Goal: Transaction & Acquisition: Purchase product/service

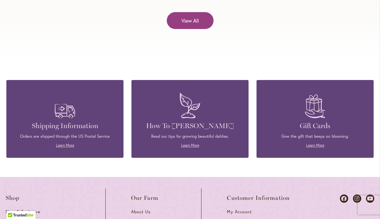
scroll to position [2652, 0]
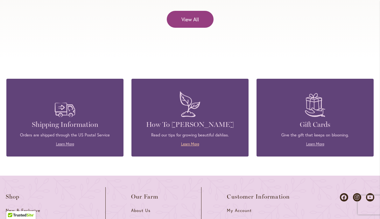
click at [192, 141] on link "Learn More" at bounding box center [190, 143] width 18 height 5
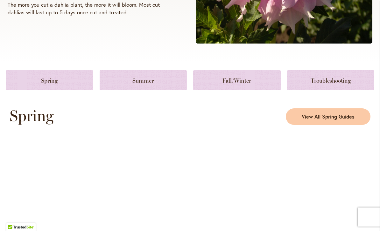
scroll to position [257, 0]
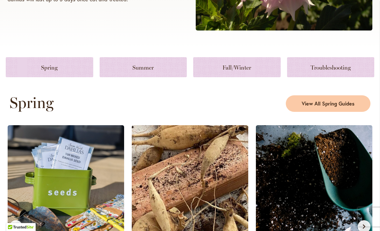
click at [372, 161] on img at bounding box center [314, 180] width 116 height 111
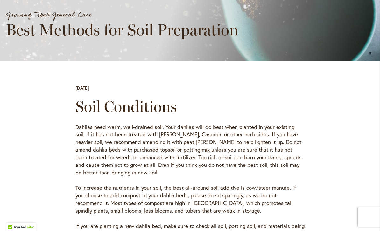
scroll to position [127, 0]
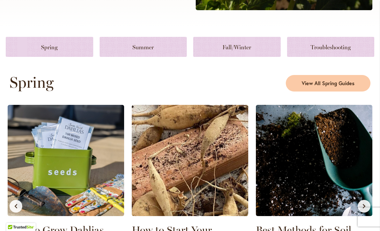
click at [354, 164] on img at bounding box center [314, 160] width 116 height 111
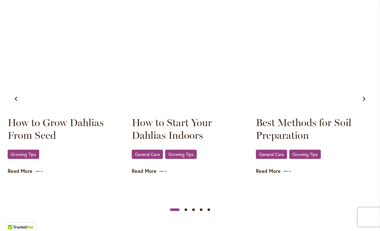
scroll to position [384, 0]
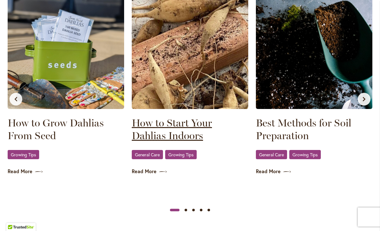
click at [207, 129] on link "How to Start Your Dahlias Indoors" at bounding box center [190, 129] width 116 height 25
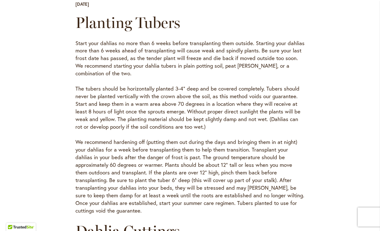
scroll to position [214, 0]
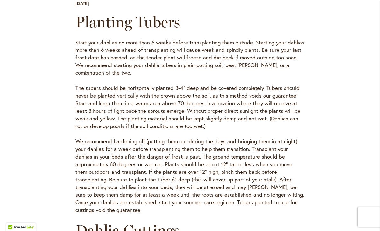
click at [324, 126] on div "Planting Tubers Start your dahlias no more than 6 weeks before transplanting th…" at bounding box center [190, 145] width 286 height 265
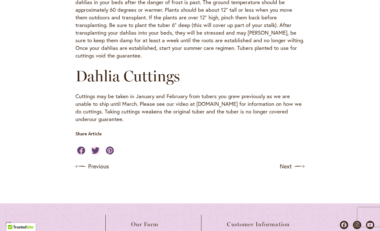
scroll to position [374, 0]
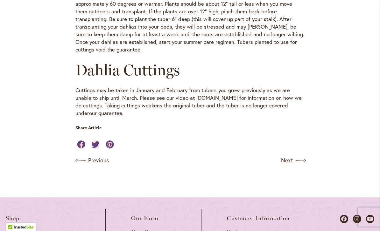
click at [288, 156] on link "Next" at bounding box center [293, 161] width 24 height 10
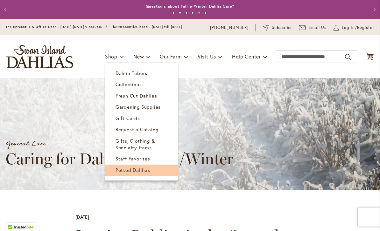
click at [146, 174] on link "Potted Dahlias" at bounding box center [141, 170] width 73 height 11
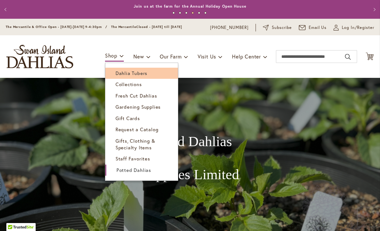
click at [144, 73] on span "Dahlia Tubers" at bounding box center [131, 73] width 32 height 6
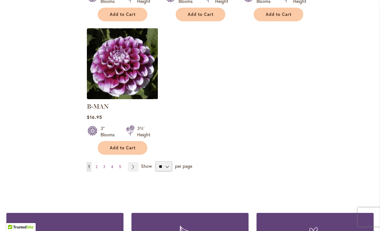
scroll to position [808, 0]
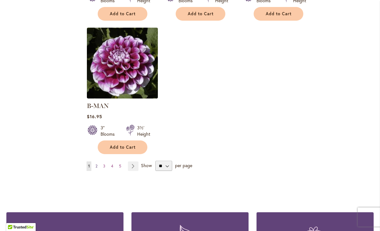
click at [97, 164] on span "2" at bounding box center [96, 166] width 2 height 5
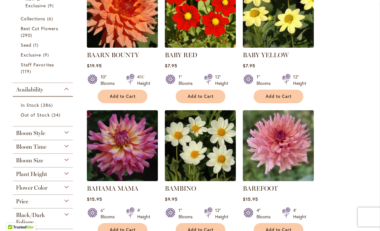
scroll to position [182, 0]
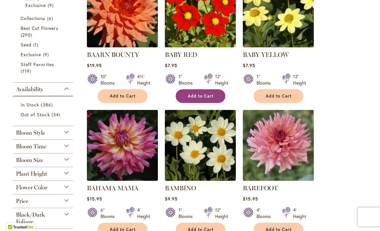
click at [205, 97] on span "Add to Cart" at bounding box center [201, 96] width 26 height 5
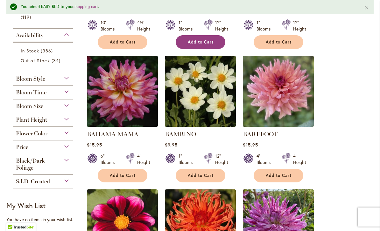
scroll to position [254, 0]
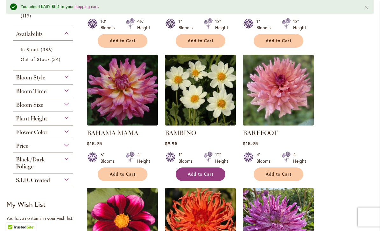
click at [208, 173] on span "Add to Cart" at bounding box center [201, 174] width 26 height 5
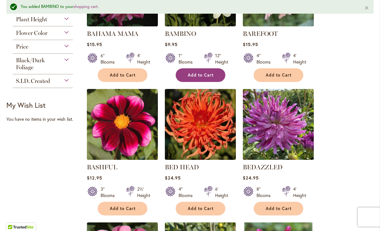
scroll to position [355, 0]
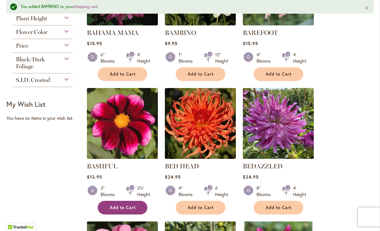
click at [128, 206] on span "Add to Cart" at bounding box center [123, 207] width 26 height 5
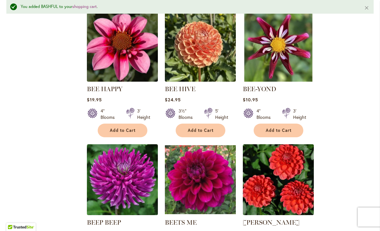
scroll to position [566, 0]
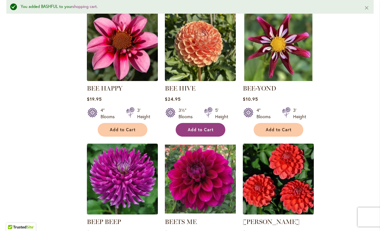
click at [208, 130] on span "Add to Cart" at bounding box center [201, 129] width 26 height 5
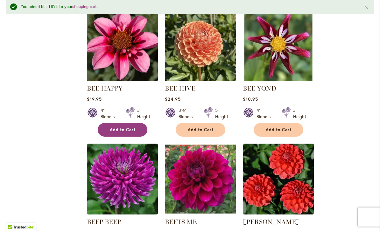
click at [132, 130] on span "Add to Cart" at bounding box center [123, 129] width 26 height 5
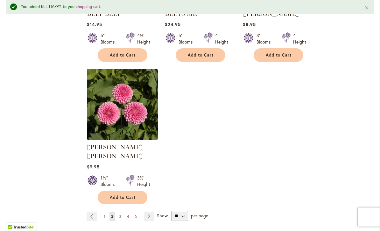
scroll to position [775, 0]
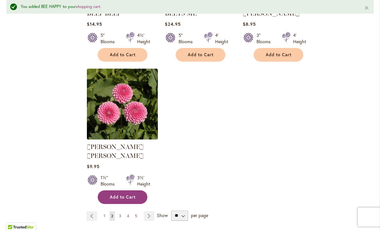
click at [126, 192] on button "Add to Cart" at bounding box center [123, 198] width 50 height 14
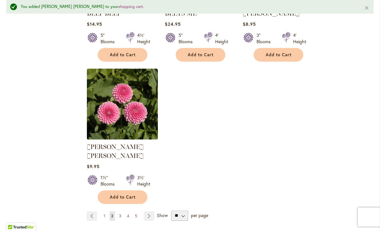
click at [122, 212] on link "Page 3" at bounding box center [119, 217] width 5 height 10
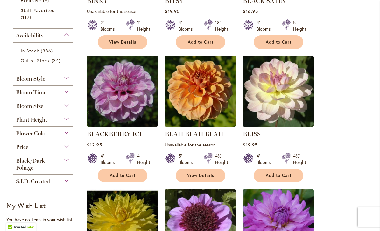
scroll to position [237, 0]
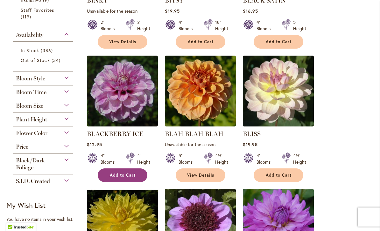
click at [135, 176] on span "Add to Cart" at bounding box center [123, 175] width 26 height 5
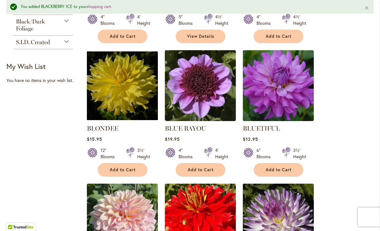
scroll to position [384, 0]
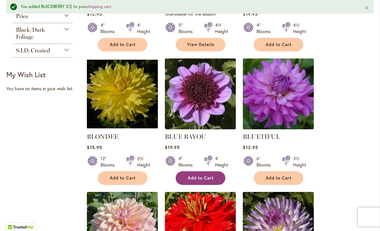
click at [206, 178] on span "Add to Cart" at bounding box center [201, 178] width 26 height 5
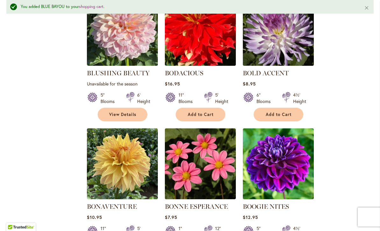
scroll to position [581, 0]
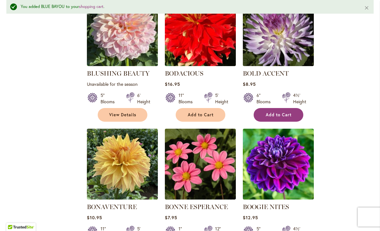
click at [287, 111] on button "Add to Cart" at bounding box center [279, 115] width 50 height 14
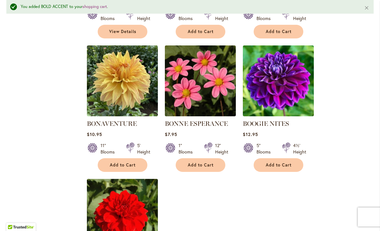
scroll to position [666, 0]
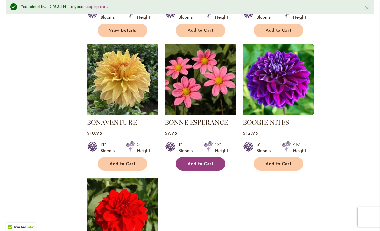
click at [206, 163] on span "Add to Cart" at bounding box center [201, 163] width 26 height 5
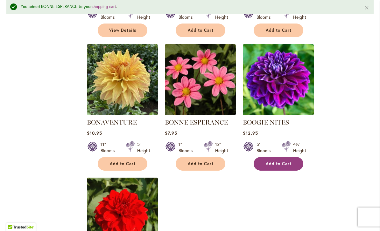
click at [283, 163] on span "Add to Cart" at bounding box center [279, 163] width 26 height 5
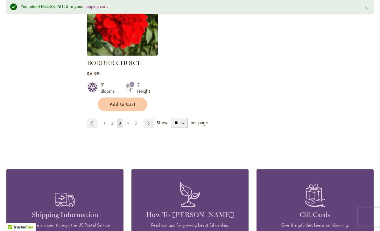
scroll to position [859, 0]
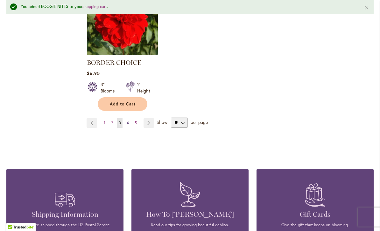
click at [129, 121] on link "Page 4" at bounding box center [127, 123] width 5 height 10
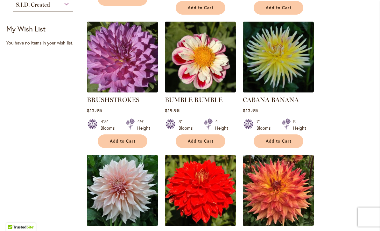
scroll to position [413, 0]
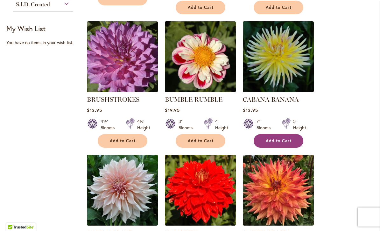
click at [286, 140] on span "Add to Cart" at bounding box center [279, 140] width 26 height 5
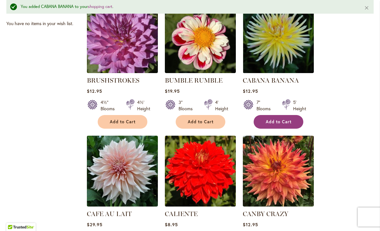
scroll to position [464, 0]
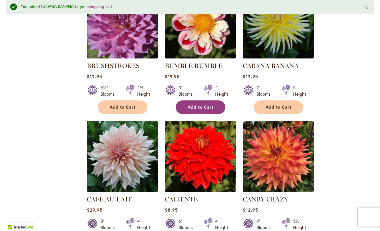
click at [204, 105] on span "Add to Cart" at bounding box center [201, 107] width 26 height 5
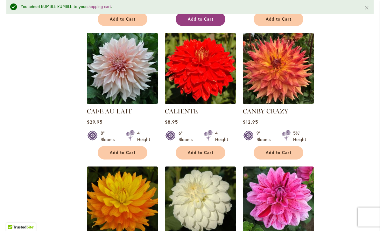
scroll to position [577, 0]
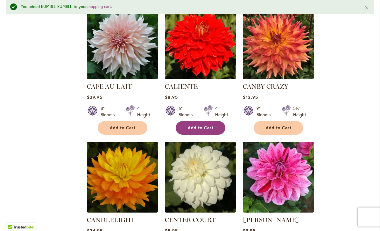
click at [211, 125] on span "Add to Cart" at bounding box center [201, 127] width 26 height 5
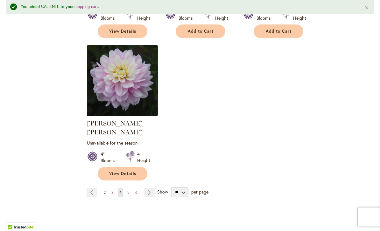
scroll to position [820, 0]
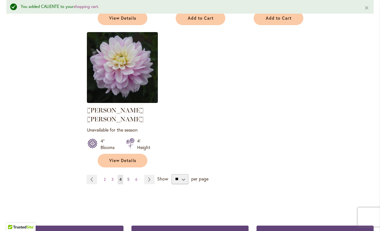
click at [129, 175] on link "Page 5" at bounding box center [128, 180] width 5 height 10
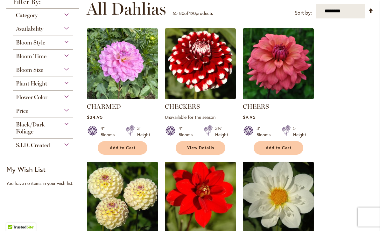
scroll to position [131, 0]
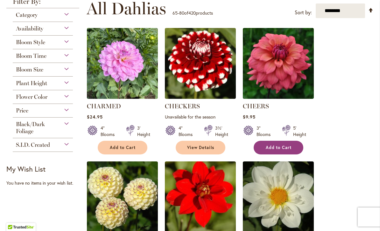
click at [282, 147] on span "Add to Cart" at bounding box center [279, 147] width 26 height 5
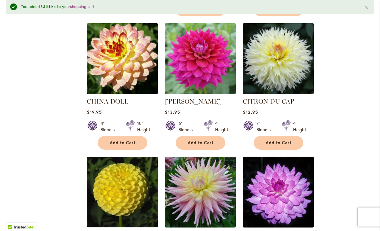
scroll to position [563, 0]
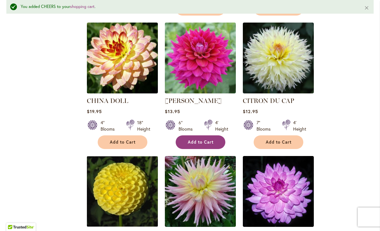
click at [208, 140] on span "Add to Cart" at bounding box center [201, 142] width 26 height 5
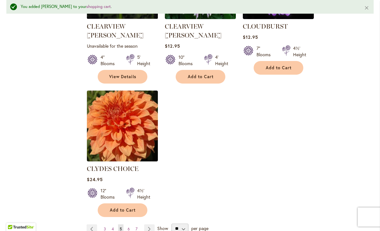
scroll to position [771, 0]
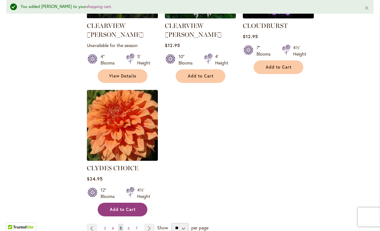
click at [131, 207] on span "Add to Cart" at bounding box center [123, 209] width 26 height 5
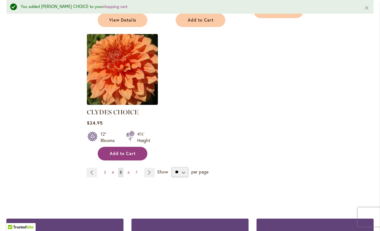
scroll to position [827, 0]
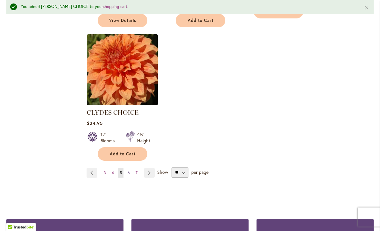
click at [129, 168] on link "Page 6" at bounding box center [128, 173] width 5 height 10
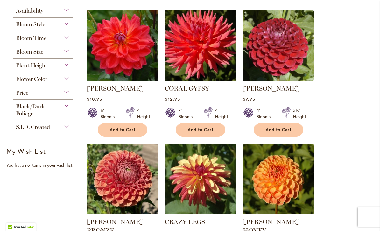
scroll to position [149, 0]
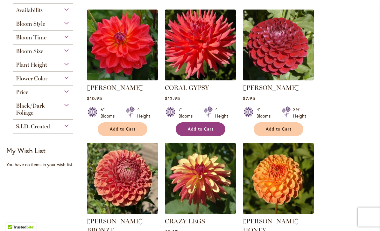
click at [206, 131] on span "Add to Cart" at bounding box center [201, 129] width 26 height 5
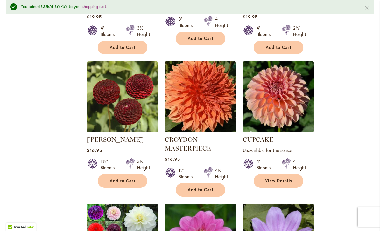
scroll to position [391, 0]
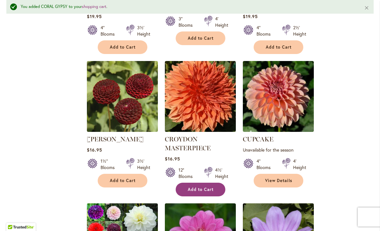
click at [207, 187] on span "Add to Cart" at bounding box center [201, 189] width 26 height 5
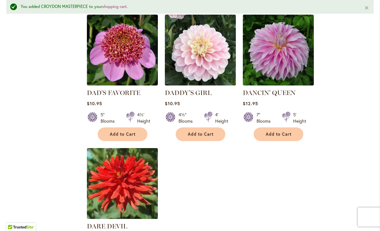
scroll to position [720, 0]
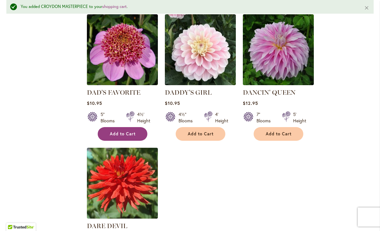
click at [129, 131] on span "Add to Cart" at bounding box center [123, 133] width 26 height 5
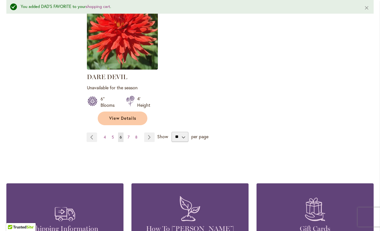
scroll to position [869, 0]
click at [129, 135] on span "7" at bounding box center [129, 137] width 2 height 5
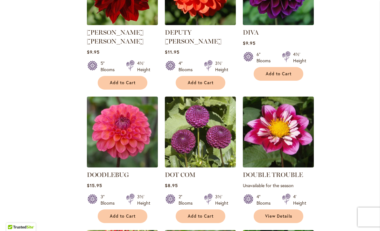
scroll to position [341, 0]
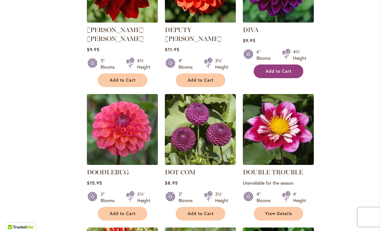
click at [284, 73] on span "Add to Cart" at bounding box center [279, 71] width 26 height 5
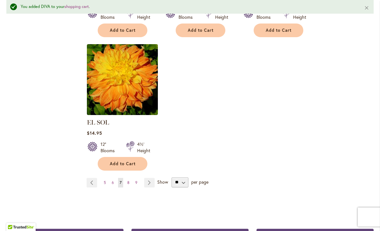
scroll to position [809, 0]
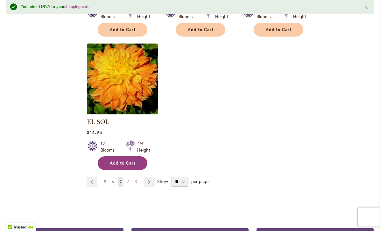
click at [121, 161] on span "Add to Cart" at bounding box center [123, 163] width 26 height 5
click at [129, 180] on span "8" at bounding box center [128, 182] width 2 height 5
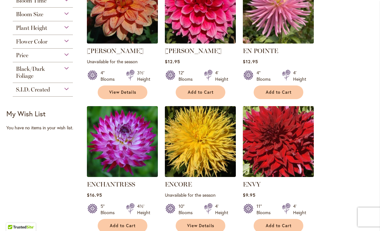
scroll to position [187, 0]
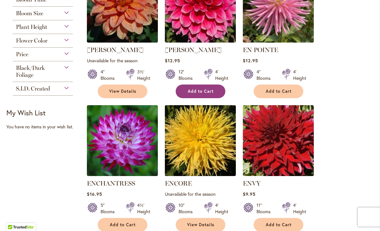
click at [208, 93] on span "Add to Cart" at bounding box center [201, 91] width 26 height 5
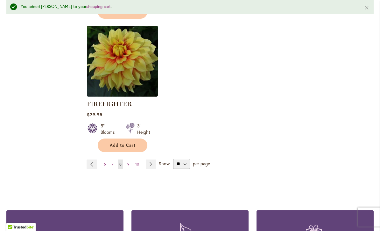
scroll to position [848, 0]
click at [129, 163] on link "Page 9" at bounding box center [128, 165] width 5 height 10
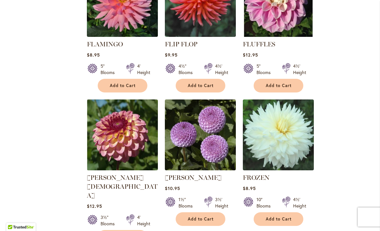
scroll to position [328, 0]
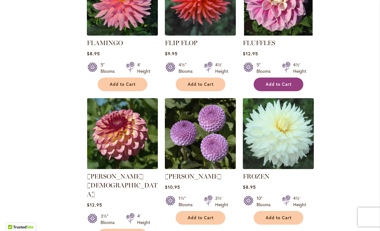
click at [282, 82] on span "Add to Cart" at bounding box center [279, 84] width 26 height 5
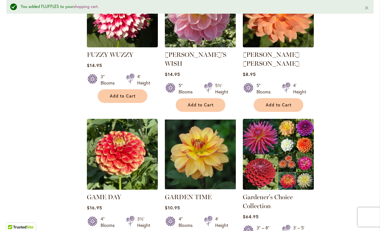
scroll to position [639, 0]
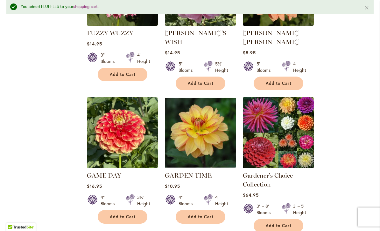
click at [292, 103] on img at bounding box center [278, 132] width 74 height 74
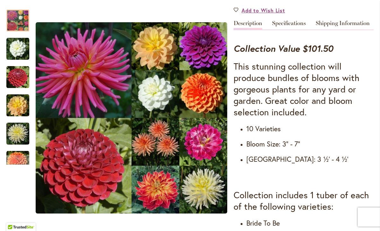
scroll to position [210, 0]
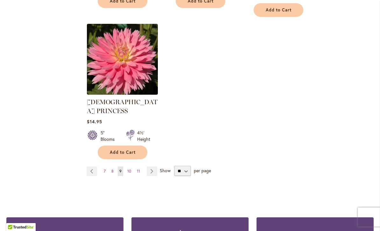
scroll to position [839, 0]
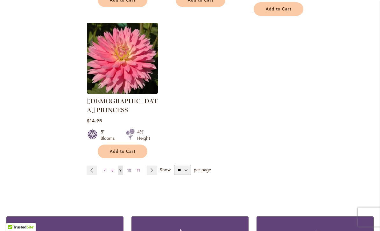
click at [131, 166] on link "Page 10" at bounding box center [129, 171] width 7 height 10
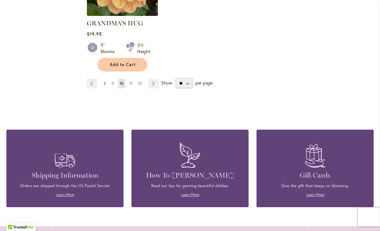
scroll to position [916, 0]
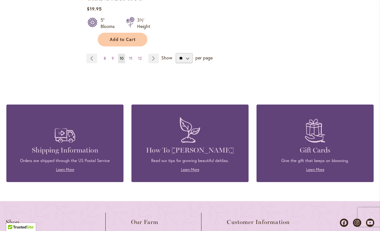
click at [133, 54] on link "Page 11" at bounding box center [131, 59] width 6 height 10
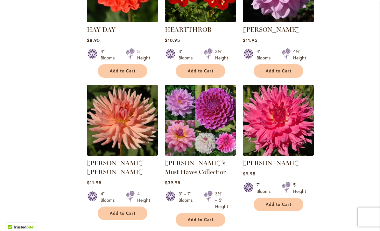
scroll to position [483, 0]
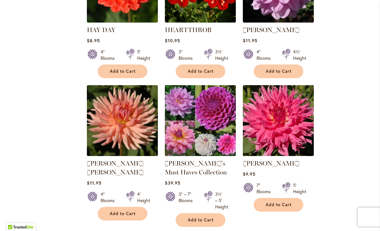
click at [218, 114] on img at bounding box center [200, 121] width 74 height 74
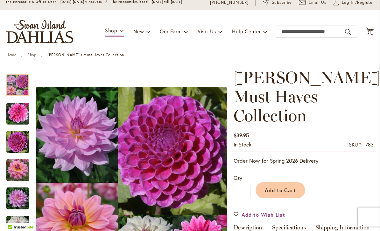
scroll to position [24, 0]
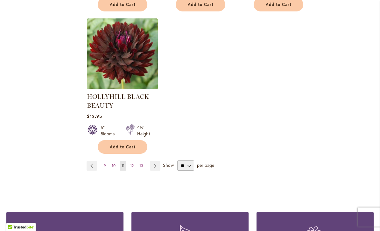
scroll to position [833, 0]
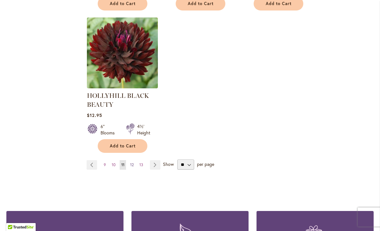
click at [133, 161] on link "Page 12" at bounding box center [132, 165] width 7 height 10
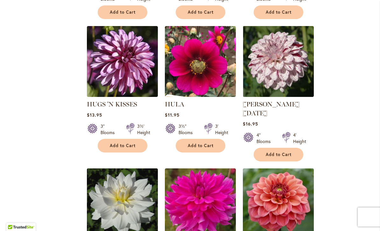
scroll to position [555, 0]
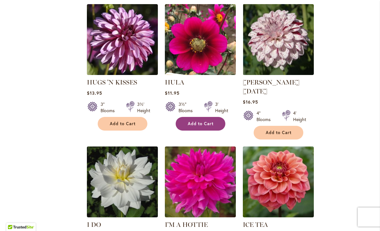
click at [204, 122] on span "Add to Cart" at bounding box center [201, 123] width 26 height 5
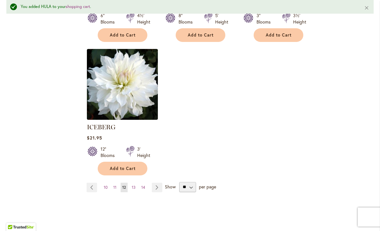
scroll to position [831, 0]
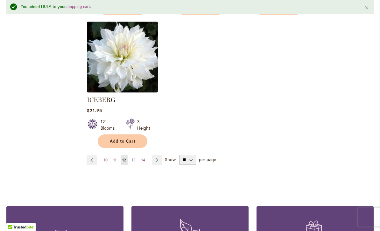
click at [136, 156] on link "Page 13" at bounding box center [133, 161] width 7 height 10
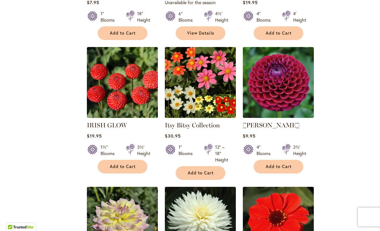
scroll to position [379, 0]
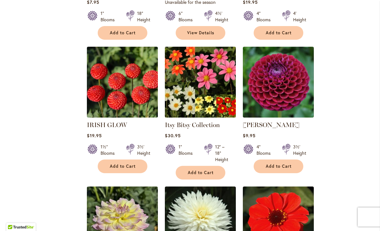
click at [217, 82] on img at bounding box center [200, 82] width 74 height 74
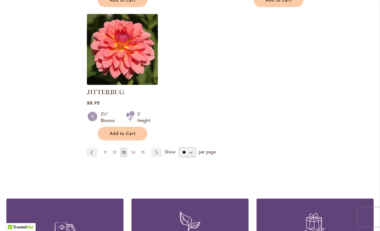
scroll to position [841, 0]
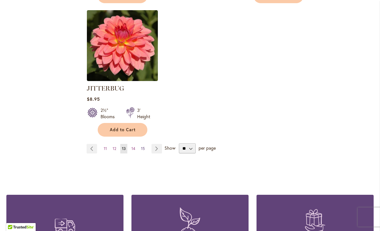
click at [139, 144] on link "Page 15" at bounding box center [142, 149] width 7 height 10
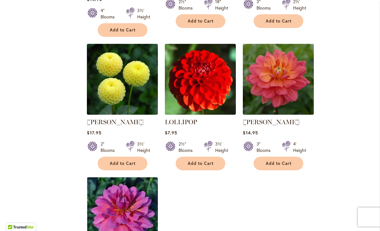
scroll to position [709, 0]
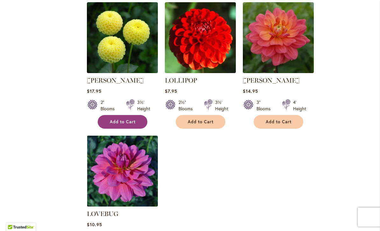
click at [126, 119] on span "Add to Cart" at bounding box center [123, 121] width 26 height 5
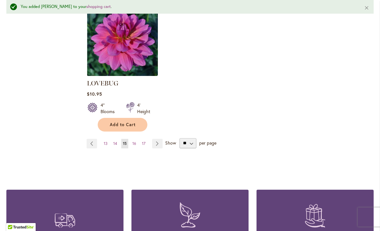
scroll to position [856, 0]
click at [117, 139] on link "Page 14" at bounding box center [115, 144] width 7 height 10
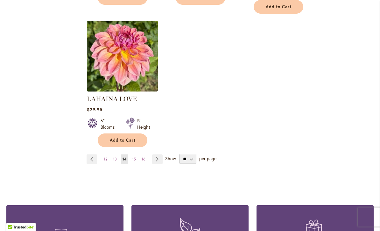
scroll to position [823, 0]
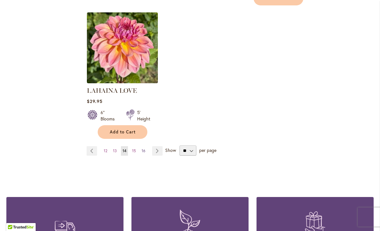
click at [146, 146] on link "Page 16" at bounding box center [143, 151] width 7 height 10
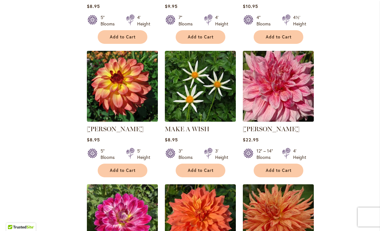
scroll to position [384, 0]
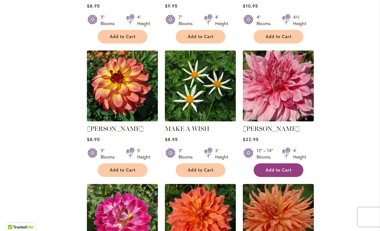
click at [294, 163] on button "Add to Cart" at bounding box center [279, 170] width 50 height 14
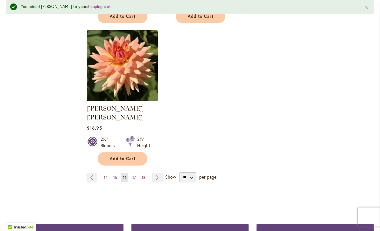
scroll to position [879, 0]
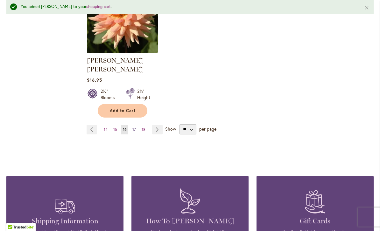
click at [135, 127] on span "17" at bounding box center [133, 129] width 3 height 5
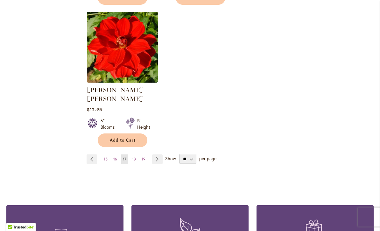
scroll to position [823, 0]
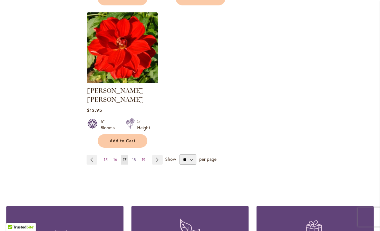
click at [137, 155] on link "Page 18" at bounding box center [133, 160] width 7 height 10
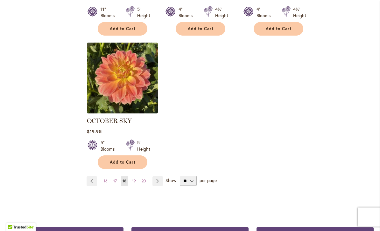
scroll to position [812, 0]
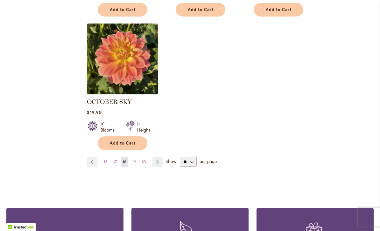
click at [135, 160] on span "19" at bounding box center [134, 162] width 4 height 5
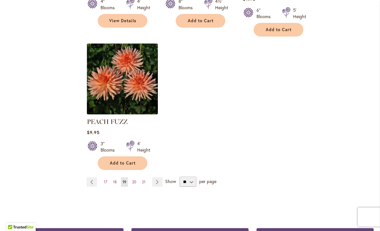
scroll to position [840, 0]
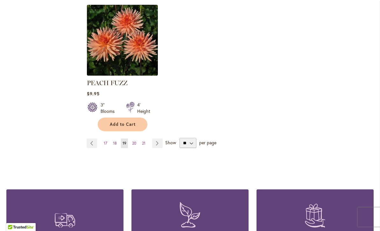
click at [135, 139] on link "Page 20" at bounding box center [133, 144] width 7 height 10
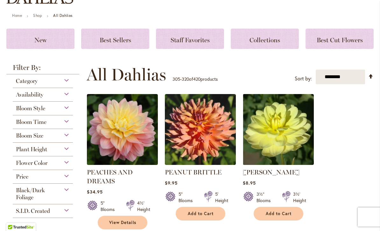
scroll to position [64, 0]
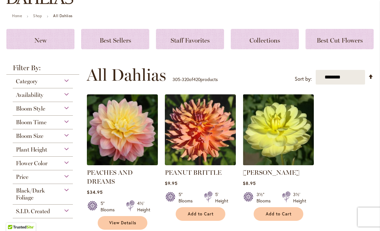
click at [269, 38] on span "Collections" at bounding box center [264, 41] width 31 height 8
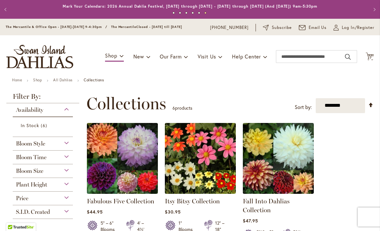
click at [373, 52] on div "Toggle Nav Shop Dahlia Tubers Collections Fresh Cut Dahlias Gardening Supplies …" at bounding box center [190, 56] width 380 height 43
click at [372, 60] on icon "Cart .cls-1 { fill: #231f20; }" at bounding box center [369, 56] width 8 height 8
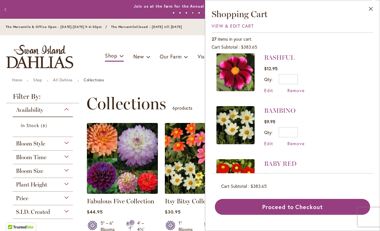
scroll to position [1289, 0]
click at [372, 10] on button "Close" at bounding box center [370, 10] width 17 height 20
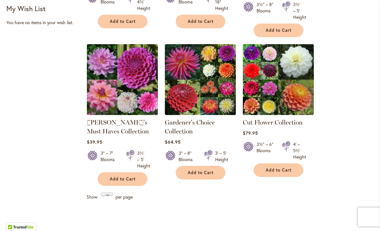
scroll to position [0, 0]
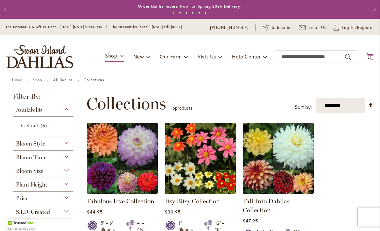
click at [372, 53] on icon "Cart .cls-1 { fill: #231f20; }" at bounding box center [369, 56] width 8 height 8
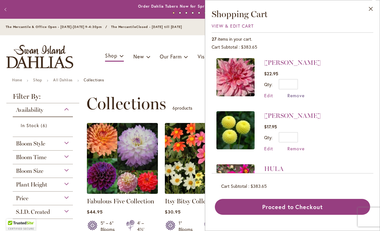
click at [304, 93] on span "Remove" at bounding box center [295, 96] width 17 height 6
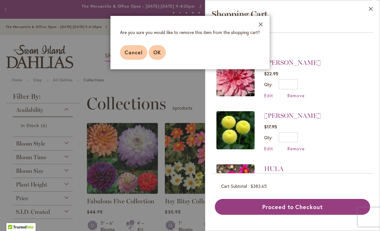
click at [161, 51] on span "OK" at bounding box center [157, 52] width 8 height 7
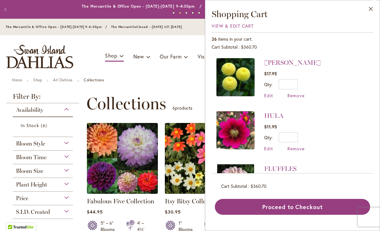
click at [304, 94] on span "Remove" at bounding box center [295, 96] width 17 height 6
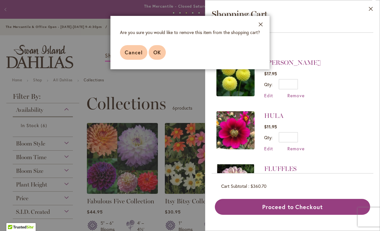
click at [159, 51] on span "OK" at bounding box center [157, 52] width 8 height 7
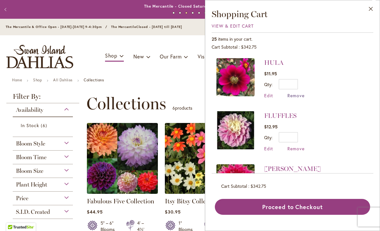
click at [303, 95] on span "Remove" at bounding box center [295, 96] width 17 height 6
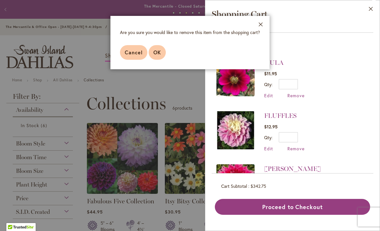
click at [164, 53] on button "OK" at bounding box center [157, 52] width 17 height 15
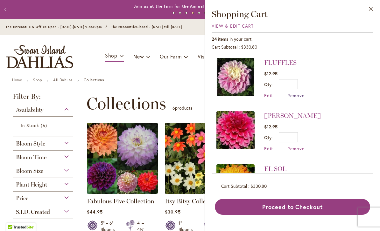
click at [303, 94] on span "Remove" at bounding box center [295, 96] width 17 height 6
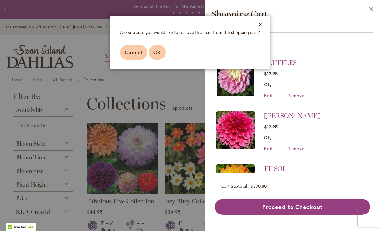
click at [162, 54] on button "OK" at bounding box center [157, 52] width 17 height 15
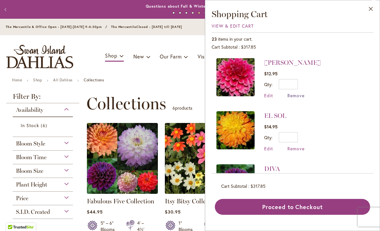
click at [303, 93] on span "Remove" at bounding box center [295, 96] width 17 height 6
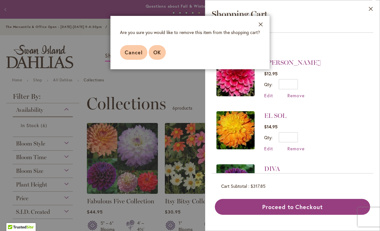
click at [161, 50] on button "OK" at bounding box center [157, 52] width 17 height 15
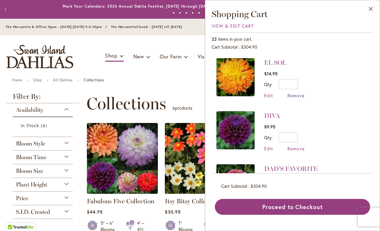
click at [303, 94] on span "Remove" at bounding box center [295, 96] width 17 height 6
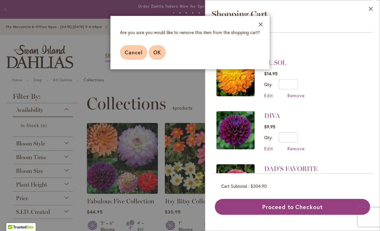
click at [158, 53] on span "OK" at bounding box center [157, 52] width 8 height 7
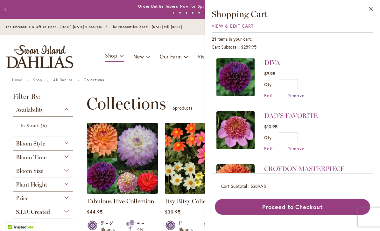
click at [303, 93] on span "Remove" at bounding box center [295, 96] width 17 height 6
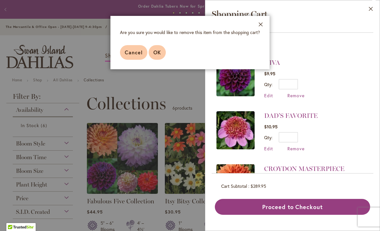
click at [158, 51] on span "OK" at bounding box center [157, 52] width 8 height 7
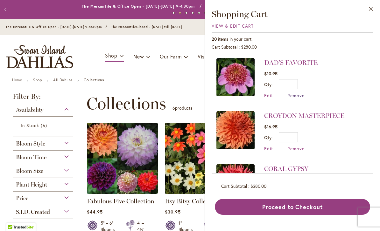
click at [302, 96] on span "Remove" at bounding box center [295, 96] width 17 height 6
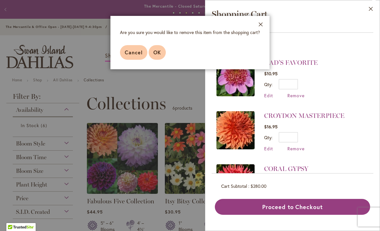
click at [161, 51] on span "OK" at bounding box center [157, 52] width 8 height 7
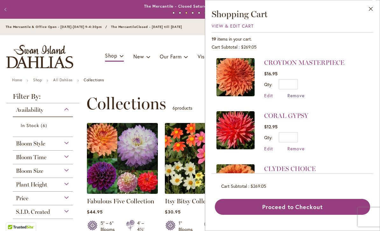
click at [302, 96] on span "Remove" at bounding box center [295, 96] width 17 height 6
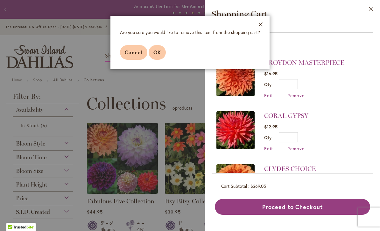
click at [158, 52] on span "OK" at bounding box center [157, 52] width 8 height 7
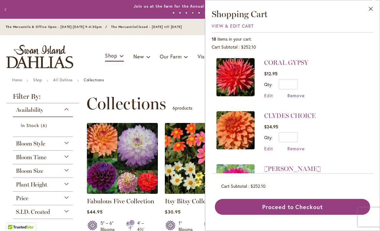
click at [303, 95] on span "Remove" at bounding box center [295, 96] width 17 height 6
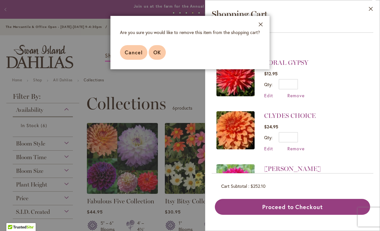
click at [160, 53] on span "OK" at bounding box center [157, 52] width 8 height 7
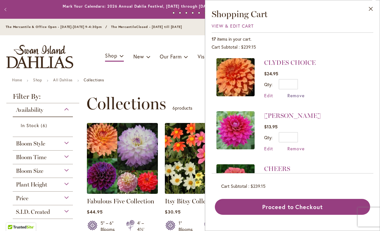
click at [304, 98] on span "Remove" at bounding box center [295, 96] width 17 height 6
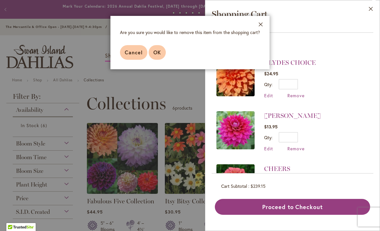
click at [157, 53] on span "OK" at bounding box center [157, 52] width 8 height 7
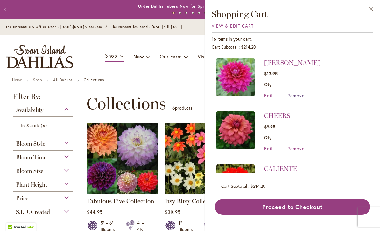
click at [303, 93] on span "Remove" at bounding box center [295, 96] width 17 height 6
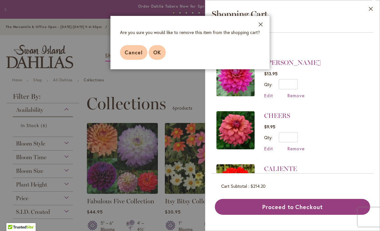
click at [161, 55] on span "OK" at bounding box center [157, 52] width 8 height 7
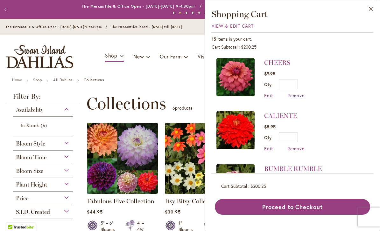
click at [302, 94] on span "Remove" at bounding box center [295, 96] width 17 height 6
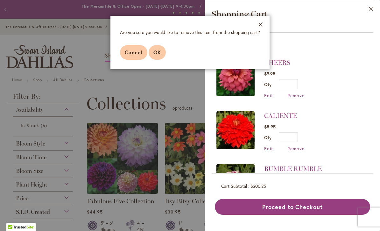
click at [160, 52] on span "OK" at bounding box center [157, 52] width 8 height 7
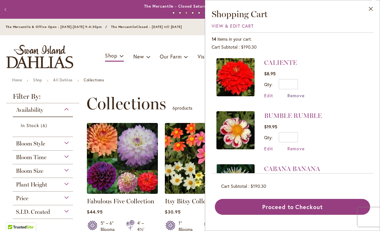
click at [303, 97] on span "Remove" at bounding box center [295, 96] width 17 height 6
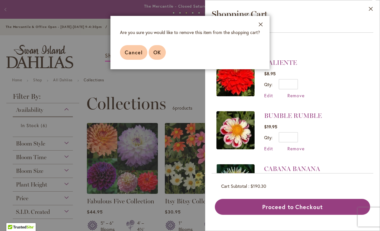
click at [161, 52] on button "OK" at bounding box center [157, 52] width 17 height 15
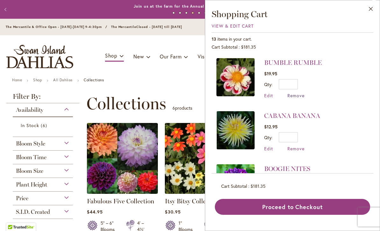
click at [302, 97] on span "Remove" at bounding box center [295, 96] width 17 height 6
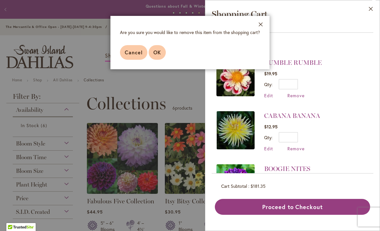
click at [161, 52] on button "OK" at bounding box center [157, 52] width 17 height 15
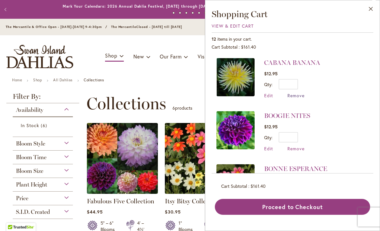
click at [304, 95] on span "Remove" at bounding box center [295, 96] width 17 height 6
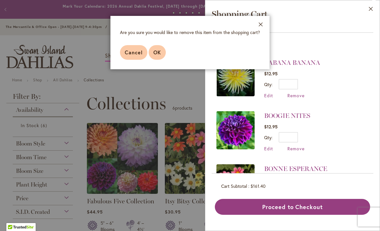
click at [160, 51] on span "OK" at bounding box center [157, 52] width 8 height 7
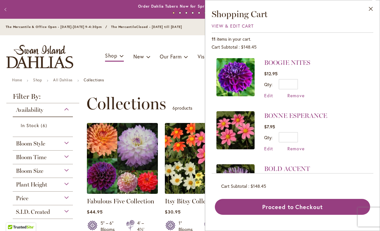
click at [305, 94] on div "Edit Remove" at bounding box center [287, 96] width 46 height 6
click at [299, 97] on span "Remove" at bounding box center [295, 96] width 17 height 6
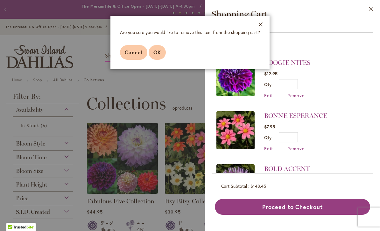
click at [160, 50] on span "OK" at bounding box center [157, 52] width 8 height 7
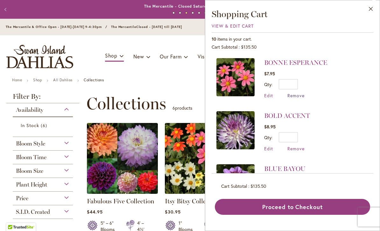
click at [303, 97] on span "Remove" at bounding box center [295, 96] width 17 height 6
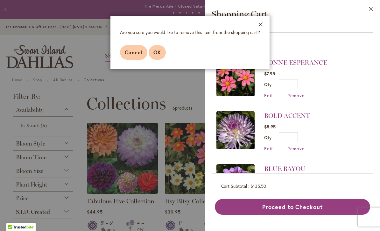
click at [161, 52] on button "OK" at bounding box center [157, 52] width 17 height 15
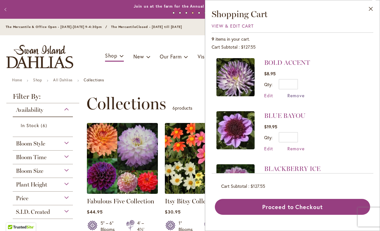
click at [303, 96] on span "Remove" at bounding box center [295, 96] width 17 height 6
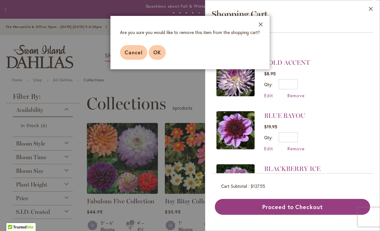
click at [160, 51] on span "OK" at bounding box center [157, 52] width 8 height 7
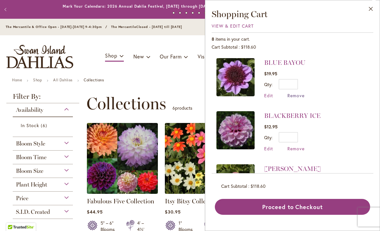
click at [302, 97] on span "Remove" at bounding box center [295, 96] width 17 height 6
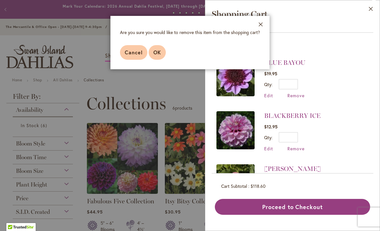
click at [158, 52] on span "OK" at bounding box center [157, 52] width 8 height 7
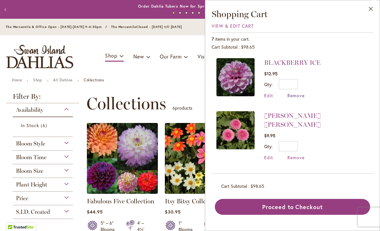
click at [303, 97] on span "Remove" at bounding box center [295, 96] width 17 height 6
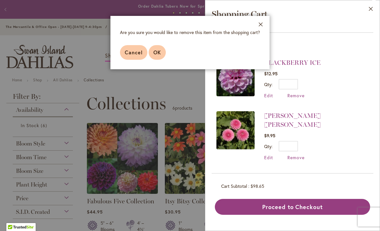
click at [161, 52] on button "OK" at bounding box center [157, 52] width 17 height 15
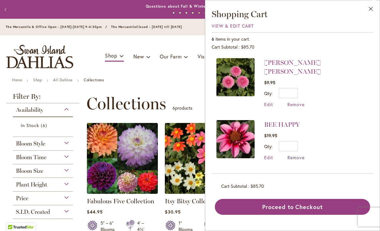
click at [301, 155] on span "Remove" at bounding box center [295, 158] width 17 height 6
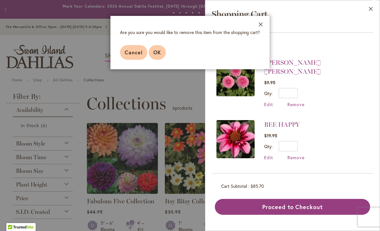
click at [163, 54] on button "OK" at bounding box center [157, 52] width 17 height 15
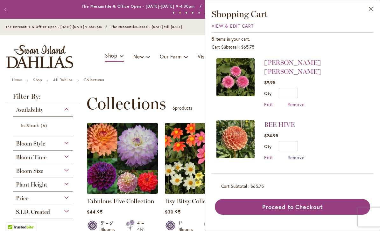
click at [300, 155] on span "Remove" at bounding box center [295, 158] width 17 height 6
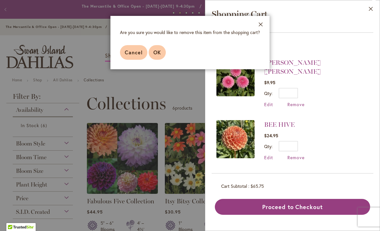
click at [159, 53] on span "OK" at bounding box center [157, 52] width 8 height 7
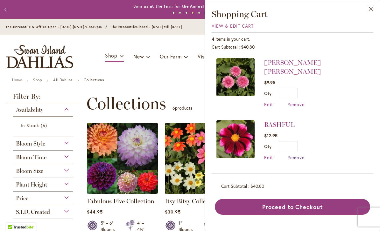
click at [302, 155] on span "Remove" at bounding box center [295, 158] width 17 height 6
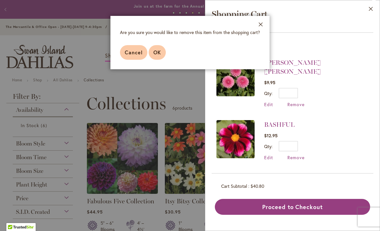
click at [160, 50] on span "OK" at bounding box center [157, 52] width 8 height 7
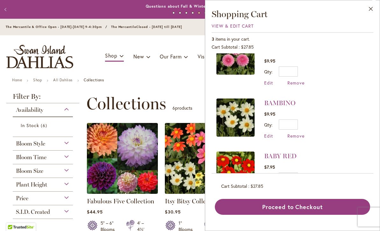
scroll to position [21, 0]
click at [301, 133] on span "Remove" at bounding box center [295, 136] width 17 height 6
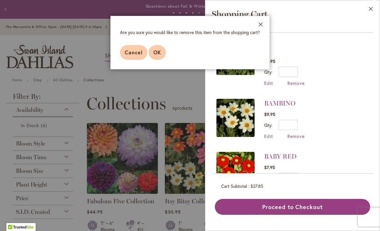
click at [159, 51] on span "OK" at bounding box center [157, 52] width 8 height 7
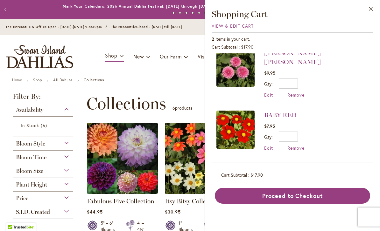
scroll to position [0, 0]
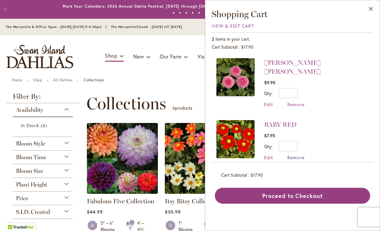
click at [303, 155] on span "Remove" at bounding box center [295, 158] width 17 height 6
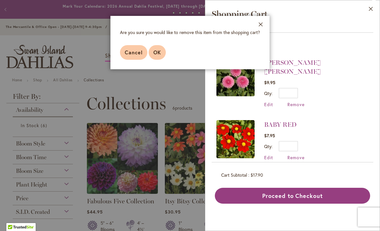
click at [161, 50] on span "OK" at bounding box center [157, 52] width 8 height 7
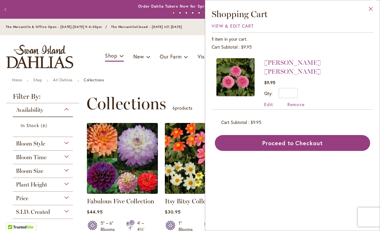
click at [376, 9] on button "Close" at bounding box center [370, 10] width 17 height 20
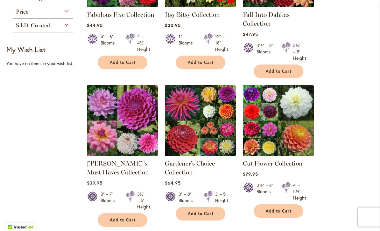
scroll to position [187, 0]
